Goal: Transaction & Acquisition: Register for event/course

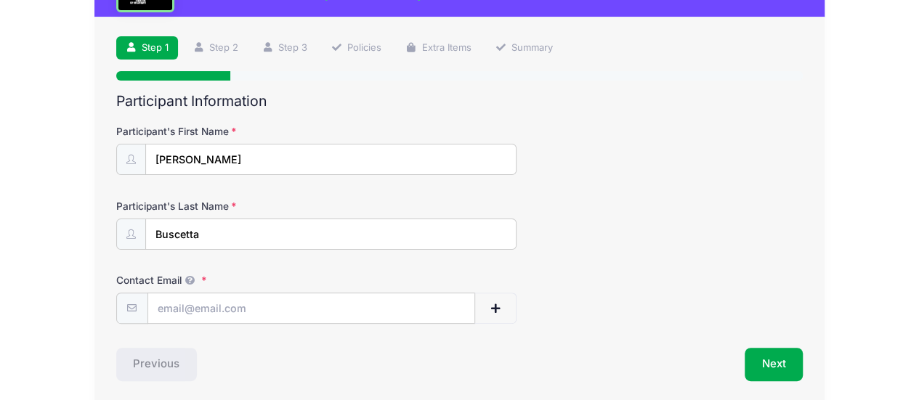
scroll to position [129, 0]
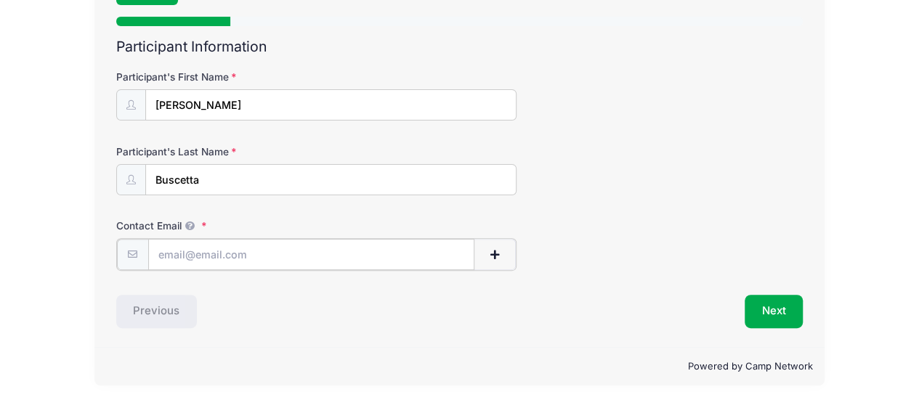
click at [276, 254] on input "Contact Email" at bounding box center [311, 254] width 327 height 31
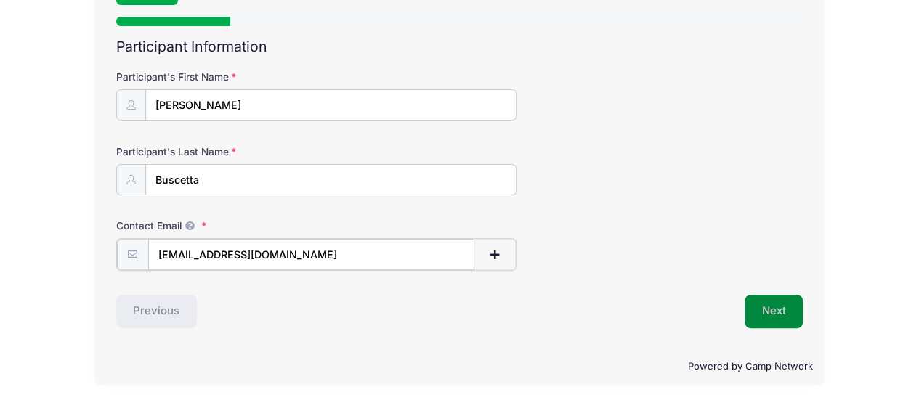
type input "[EMAIL_ADDRESS][DOMAIN_NAME]"
click at [753, 304] on button "Next" at bounding box center [774, 310] width 59 height 33
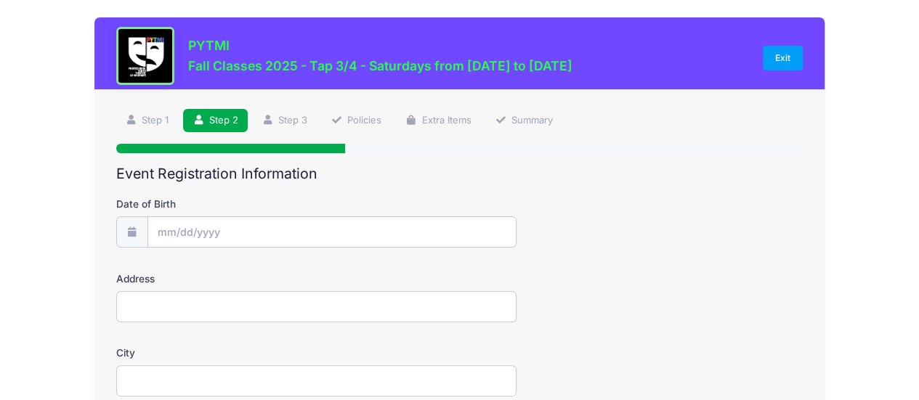
scroll to position [0, 0]
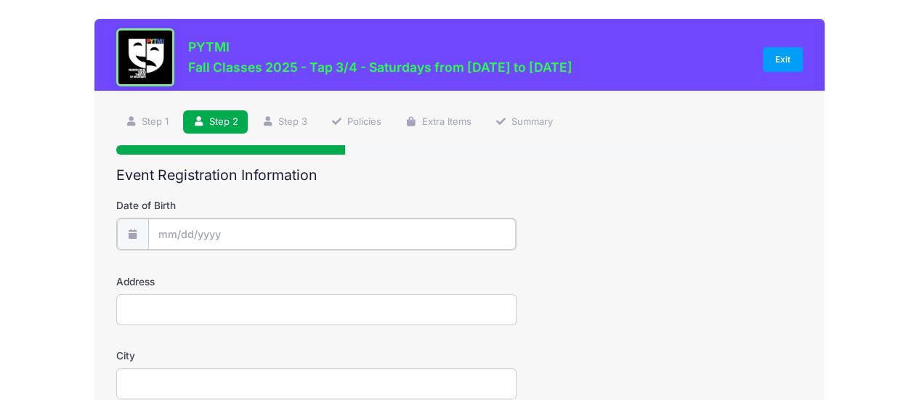
click at [259, 229] on input "Date of Birth" at bounding box center [332, 234] width 368 height 31
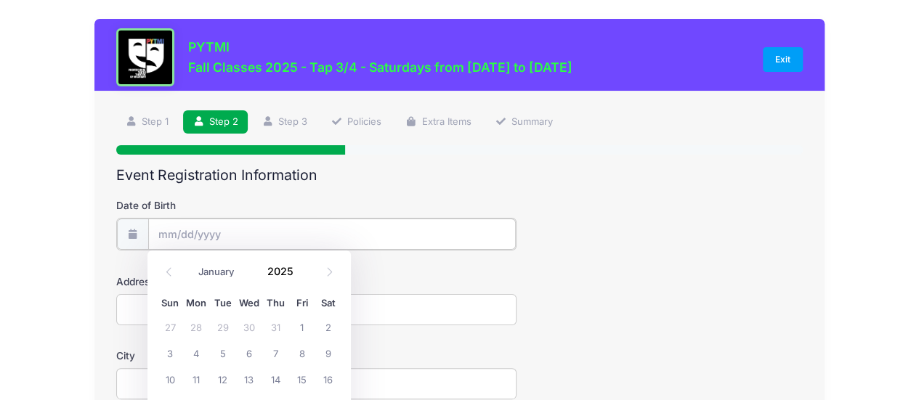
click at [158, 237] on input "Date of Birth" at bounding box center [332, 234] width 368 height 31
click at [164, 235] on input "Date of Birth" at bounding box center [332, 234] width 368 height 31
click at [278, 270] on input "2025" at bounding box center [283, 272] width 47 height 22
click at [302, 276] on span at bounding box center [302, 277] width 10 height 11
click at [304, 278] on span at bounding box center [302, 277] width 10 height 11
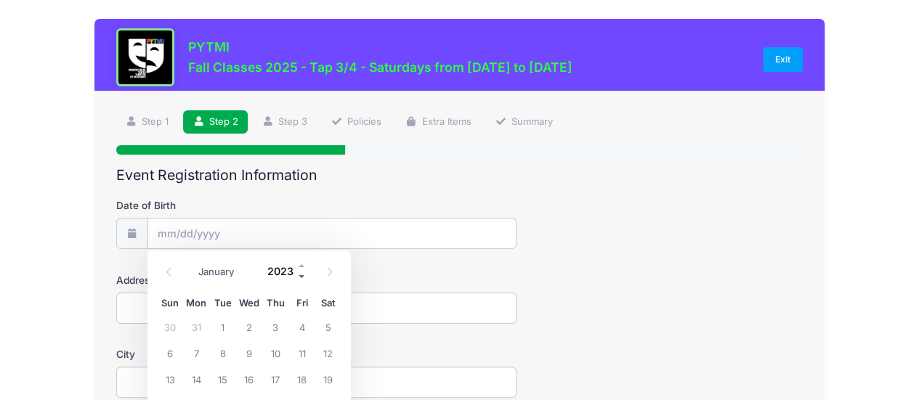
click at [307, 277] on span at bounding box center [302, 277] width 10 height 11
click at [299, 277] on span at bounding box center [302, 277] width 10 height 11
click at [299, 275] on span at bounding box center [302, 277] width 10 height 11
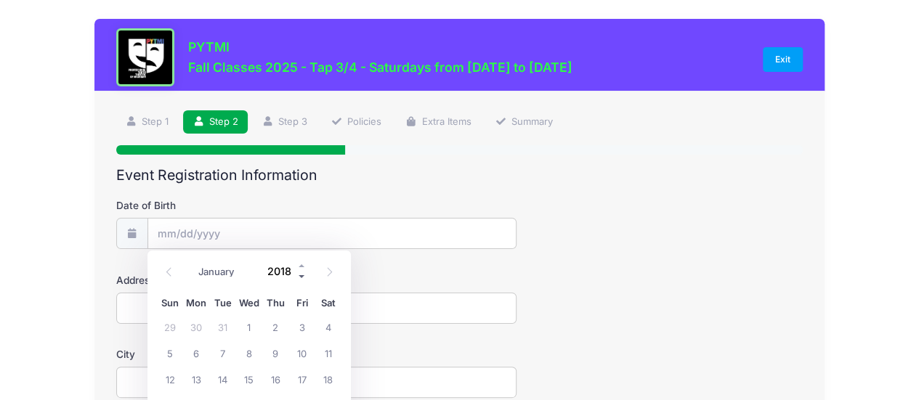
click at [299, 275] on span at bounding box center [302, 277] width 10 height 11
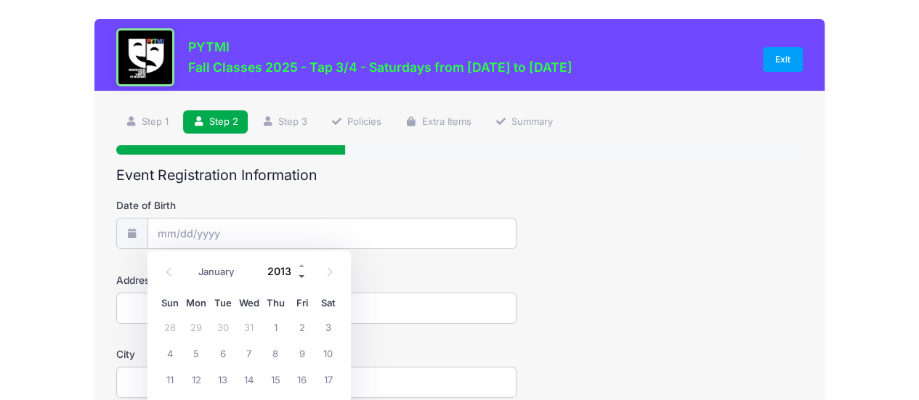
click at [299, 275] on span at bounding box center [302, 277] width 10 height 11
type input "2011"
click at [171, 271] on icon at bounding box center [168, 271] width 9 height 9
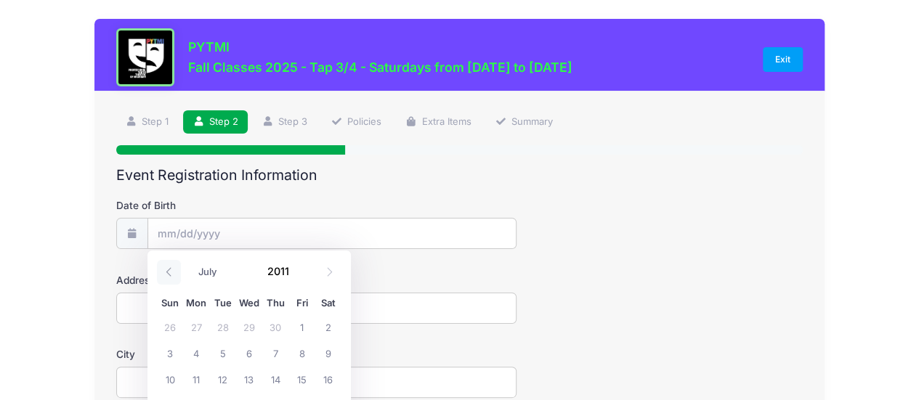
select select "5"
click at [275, 352] on span "9" at bounding box center [275, 353] width 26 height 26
type input "06/09/2011"
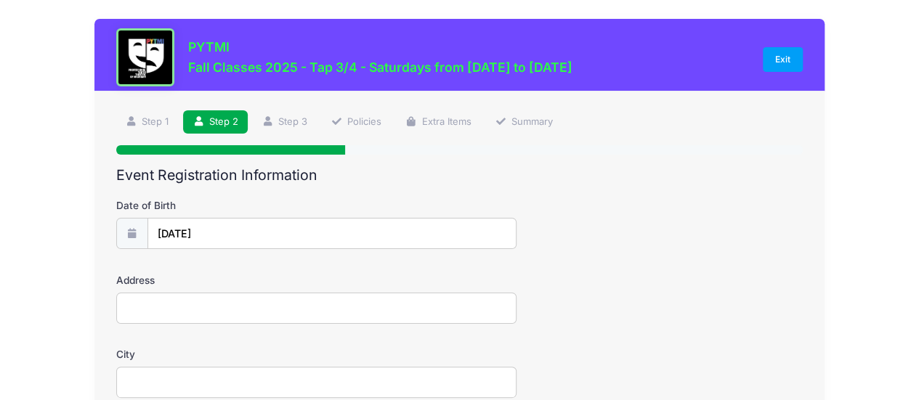
click at [250, 300] on input "Address" at bounding box center [316, 308] width 401 height 31
type input "2736 Aspen Ridge Drive"
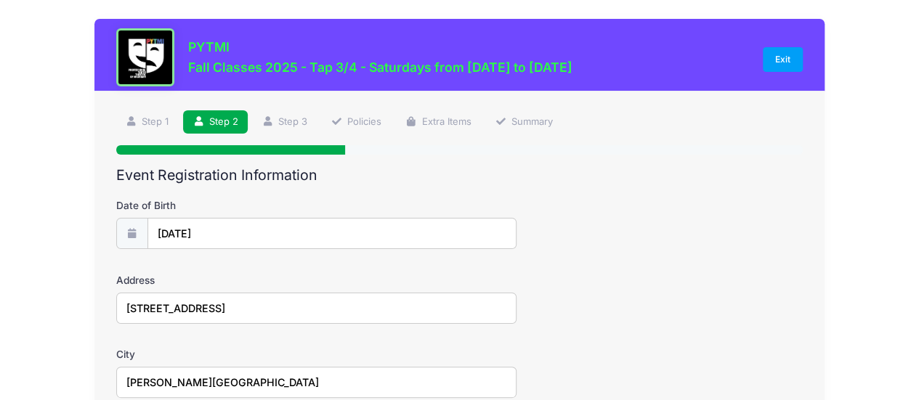
type input "Ann Arbor"
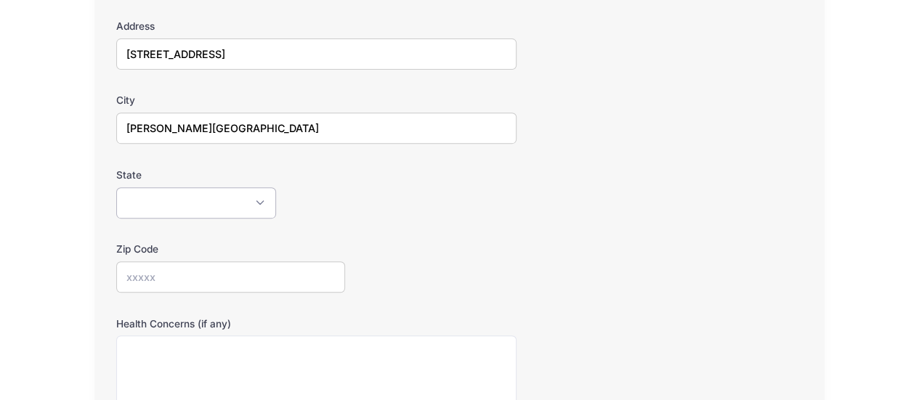
click at [212, 204] on select "Alabama Alaska American Samoa Arizona Arkansas Armed Forces Africa Armed Forces…" at bounding box center [196, 203] width 160 height 31
select select "MI"
click at [116, 188] on select "Alabama Alaska American Samoa Arizona Arkansas Armed Forces Africa Armed Forces…" at bounding box center [196, 203] width 160 height 31
click at [185, 273] on input "Zip Code" at bounding box center [230, 277] width 229 height 31
type input "48103"
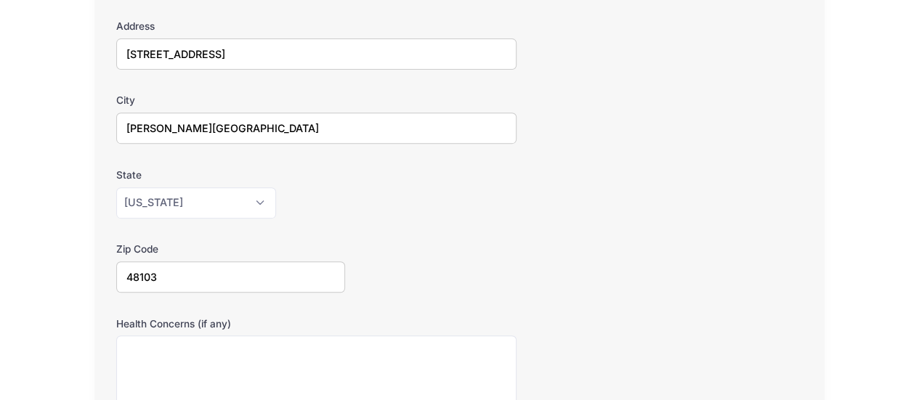
click at [39, 293] on div "PYTMI Fall Classes 2025 - Tap 3/4 - Saturdays from 09/22 to 11/30/2025 Exit Ste…" at bounding box center [460, 223] width 876 height 954
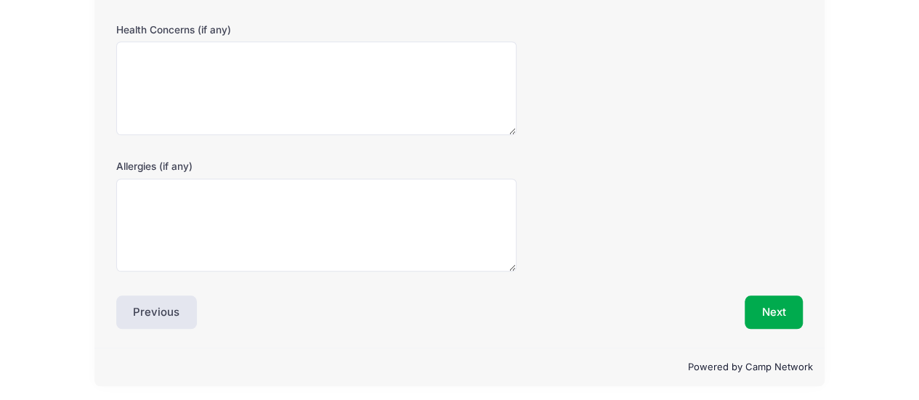
scroll to position [549, 0]
click at [763, 304] on button "Next" at bounding box center [774, 311] width 59 height 33
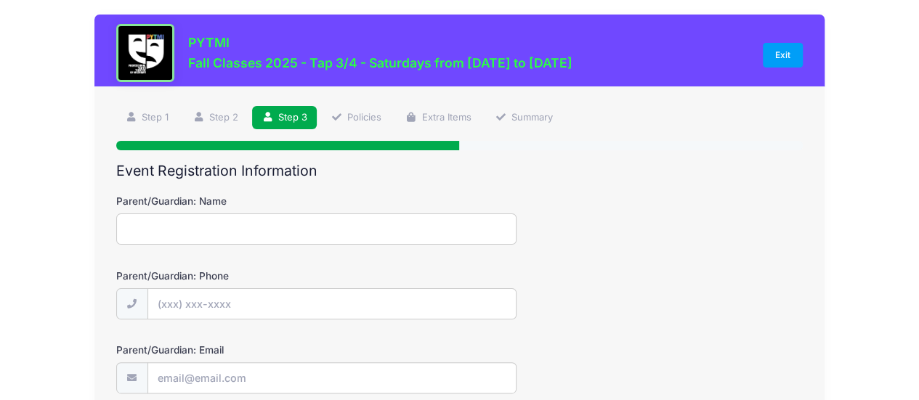
scroll to position [0, 0]
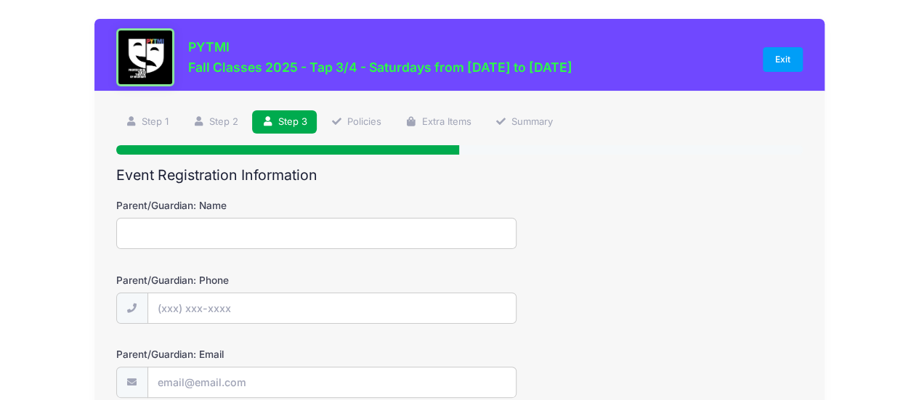
click at [297, 234] on input "Parent/Guardian: Name" at bounding box center [316, 233] width 401 height 31
type input "[PERSON_NAME]"
type input "(734) 645-7169"
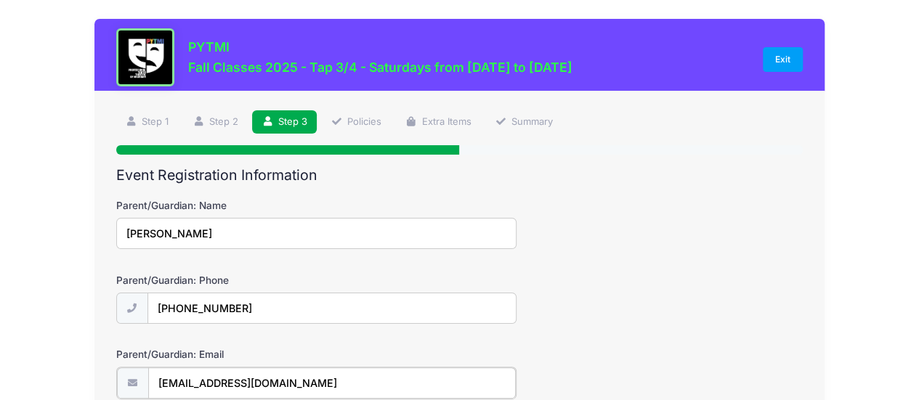
type input "apbuscetta@gmail.com"
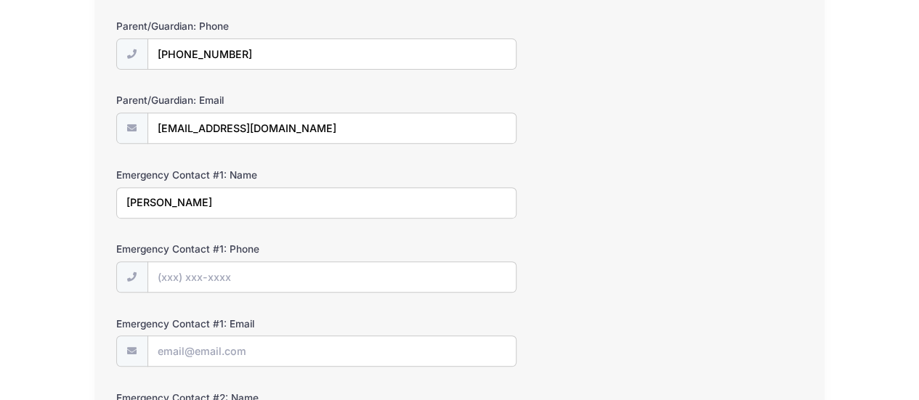
type input "[PERSON_NAME]"
type input "(734) 645-7169"
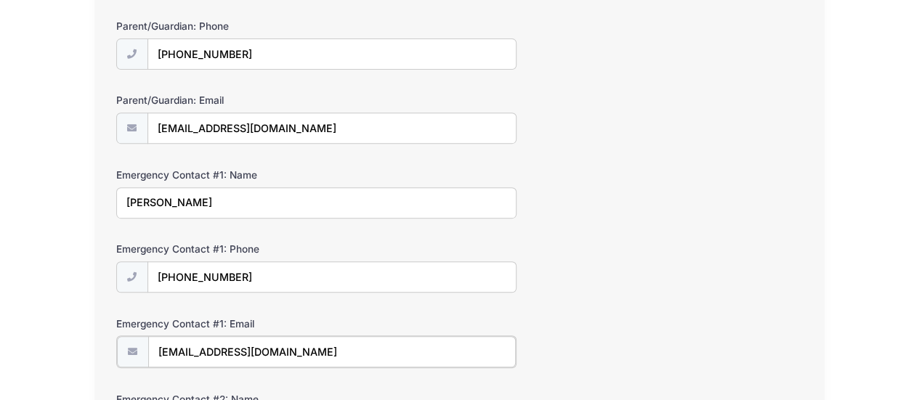
type input "apbuscetta@gmail.com"
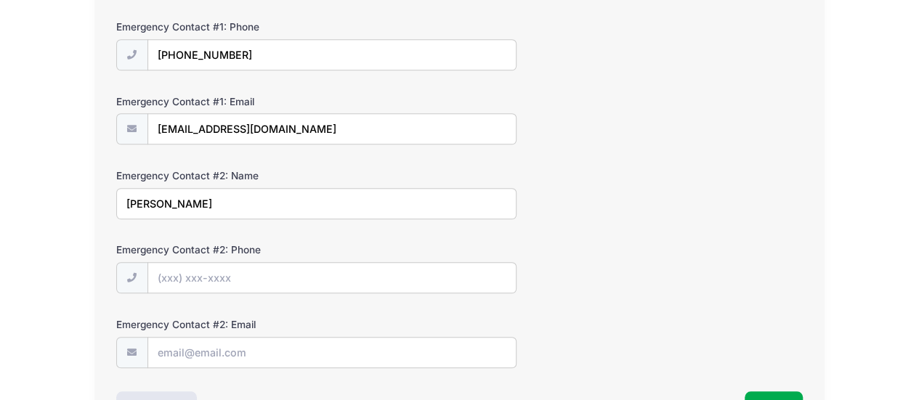
type input "Steve Buscetta"
type input "(734) 645-7579"
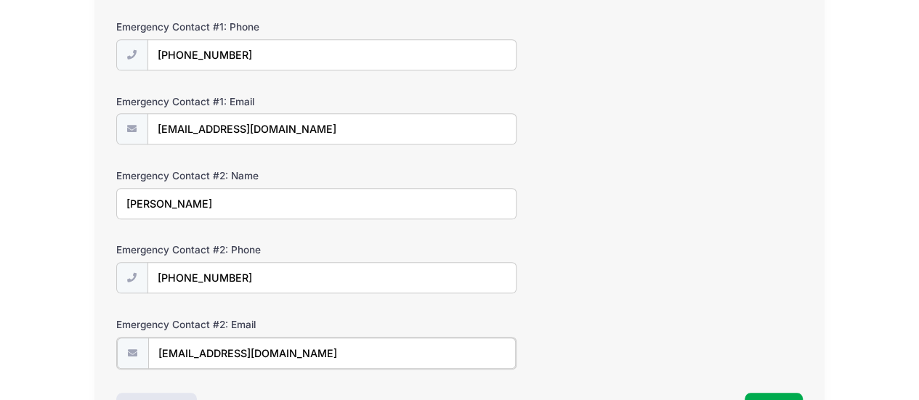
type input "sbuscetta@gmail.com"
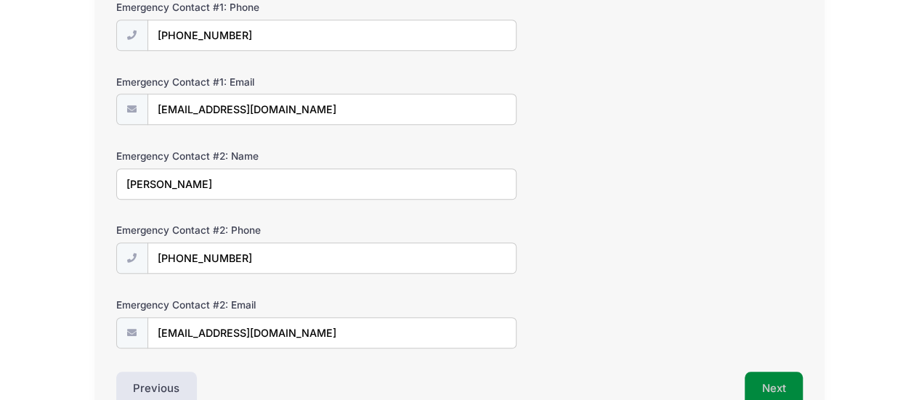
click at [768, 375] on button "Next" at bounding box center [774, 388] width 59 height 33
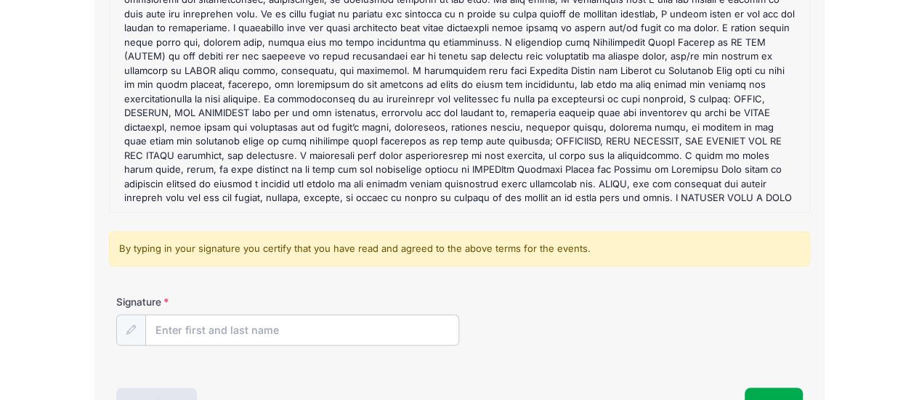
scroll to position [291, 0]
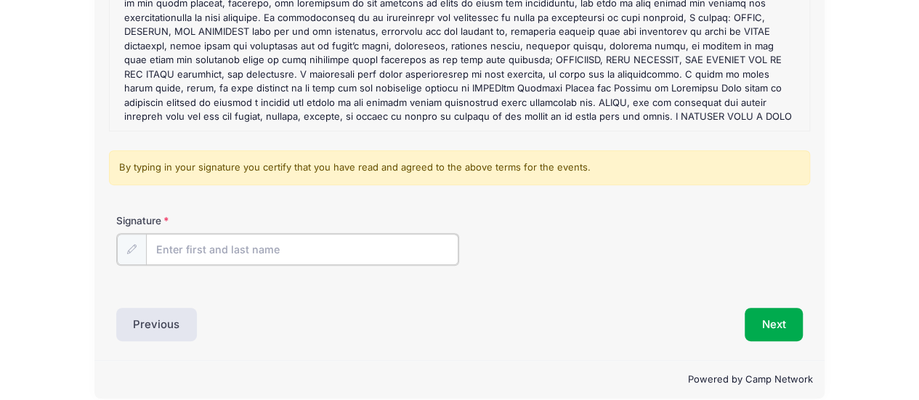
click at [310, 248] on input "Signature" at bounding box center [302, 249] width 313 height 31
type input "[PERSON_NAME]"
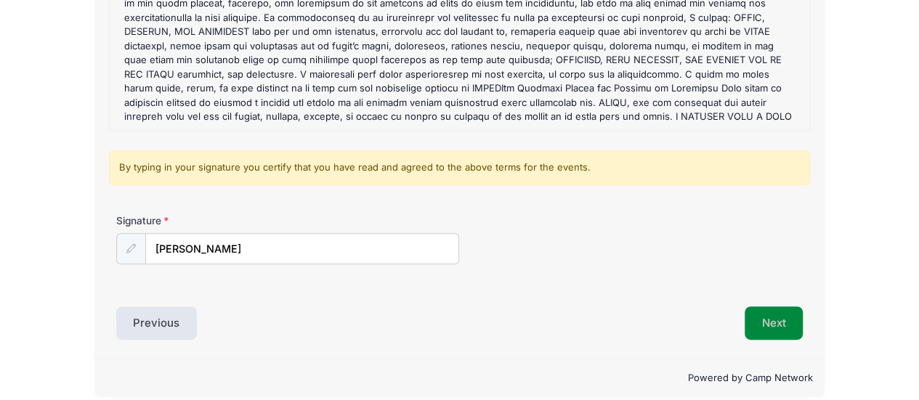
click at [773, 321] on button "Next" at bounding box center [774, 323] width 59 height 33
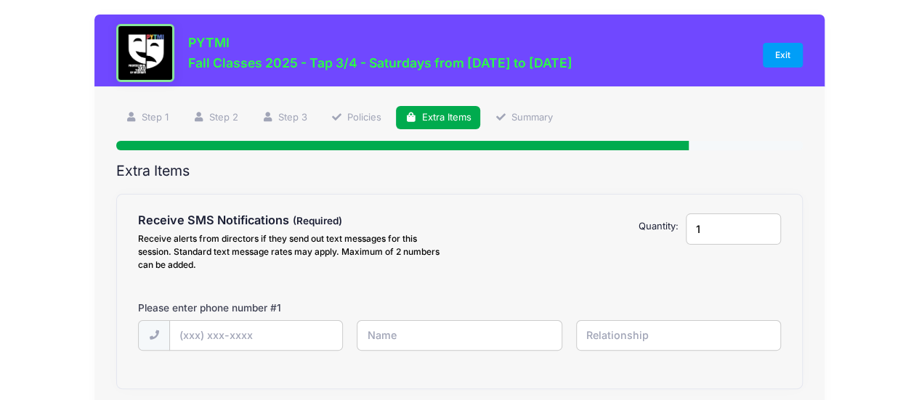
scroll to position [0, 0]
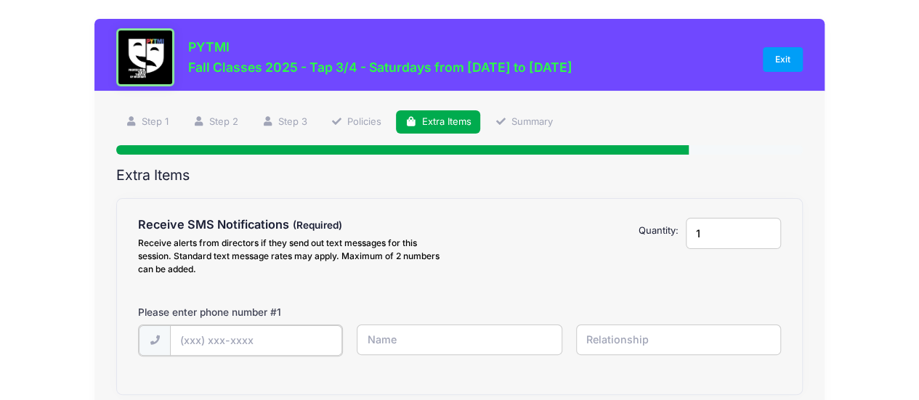
click at [0, 0] on input "text" at bounding box center [0, 0] width 0 height 0
type input "(734) 645-7169"
type input "[PERSON_NAME]"
type input "Mom"
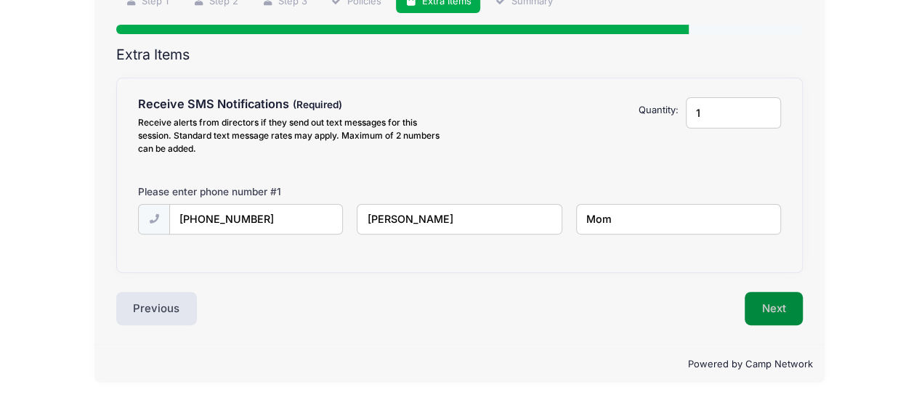
click at [780, 307] on button "Next" at bounding box center [774, 308] width 59 height 33
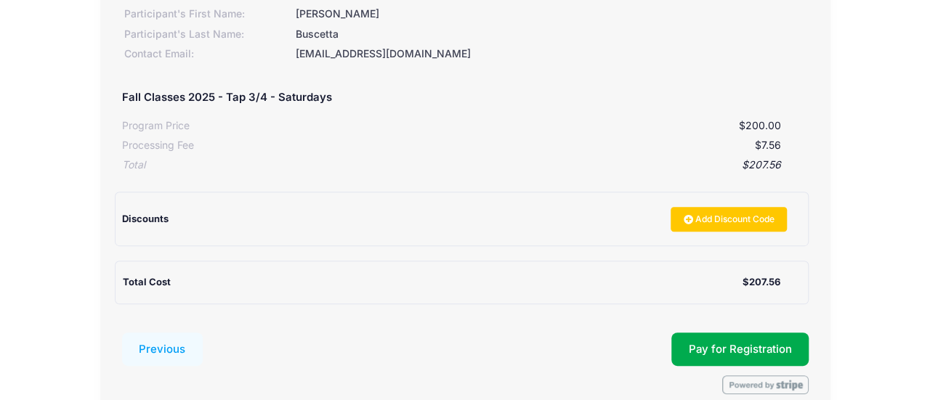
scroll to position [287, 0]
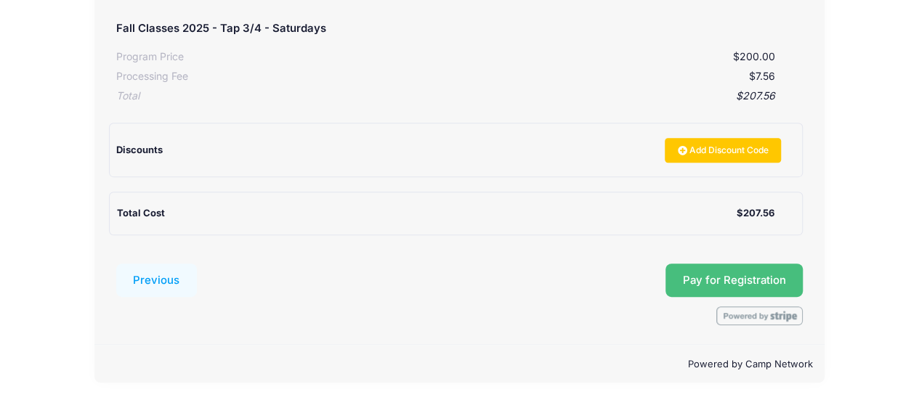
click at [732, 270] on button "Pay for Registration" at bounding box center [735, 280] width 138 height 33
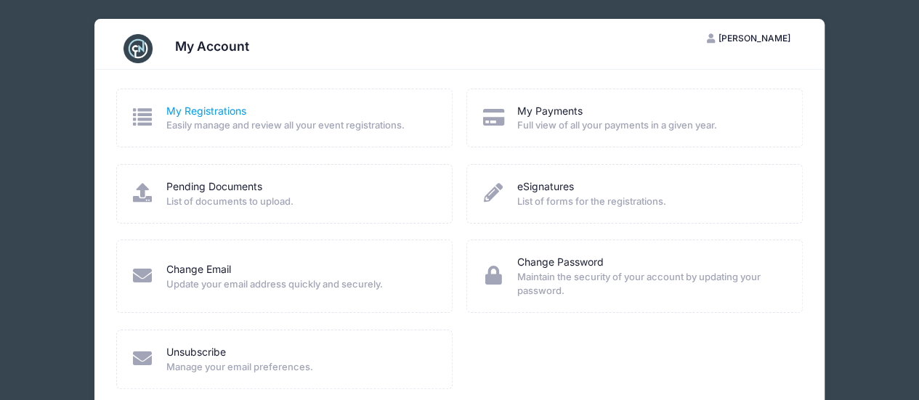
click at [183, 111] on link "My Registrations" at bounding box center [206, 111] width 80 height 15
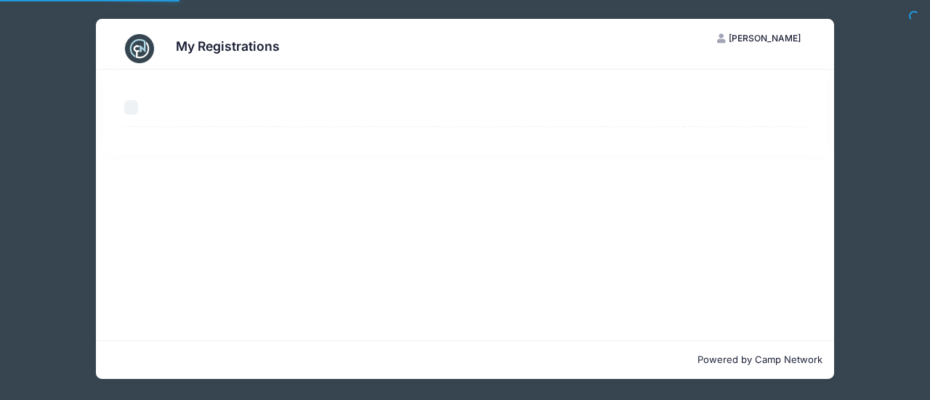
select select "50"
